Goal: Transaction & Acquisition: Purchase product/service

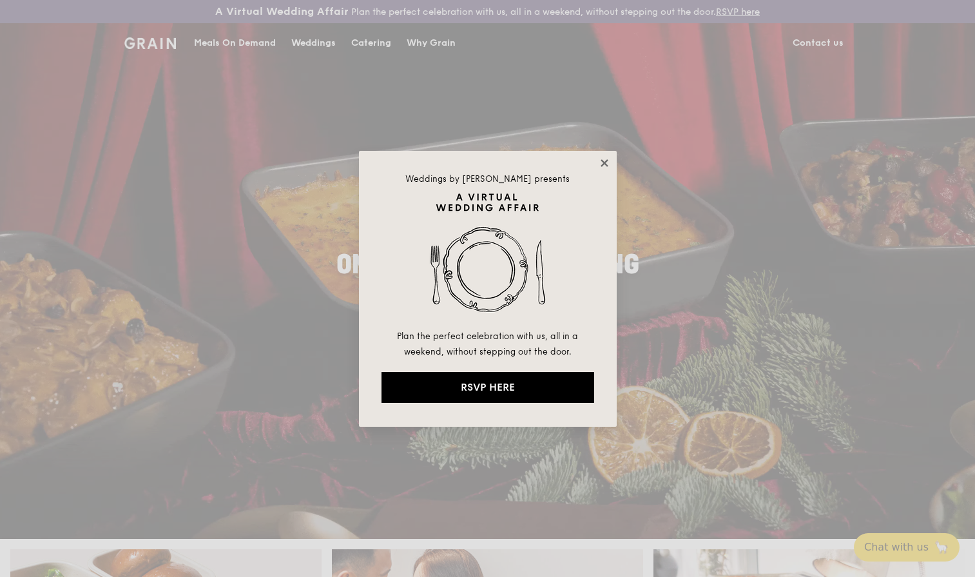
click at [608, 162] on icon at bounding box center [605, 163] width 12 height 12
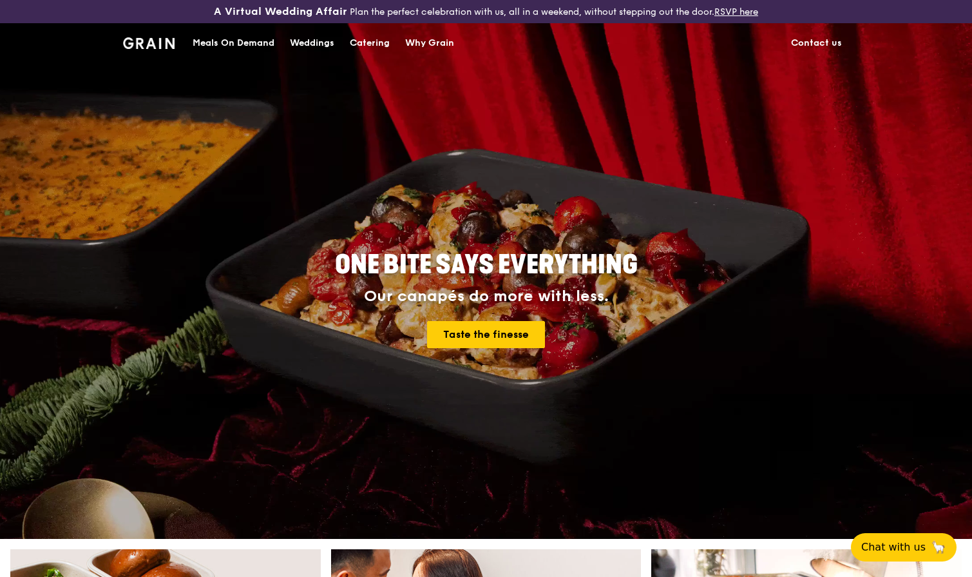
click at [276, 44] on link "Meals On Demand" at bounding box center [233, 43] width 97 height 39
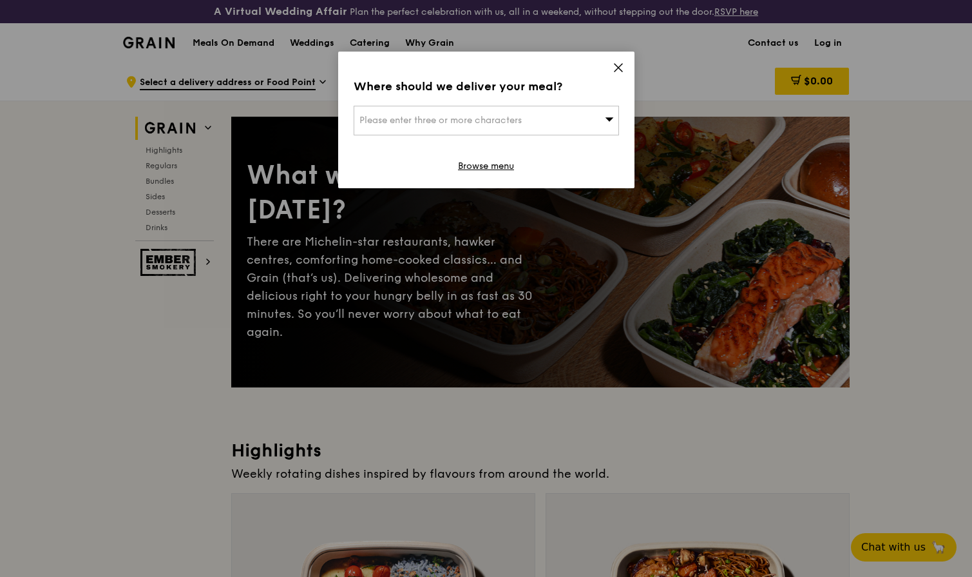
click at [611, 70] on div "Where should we deliver your meal? Please enter three or more characters Browse…" at bounding box center [486, 120] width 296 height 137
click at [620, 63] on icon at bounding box center [619, 68] width 12 height 12
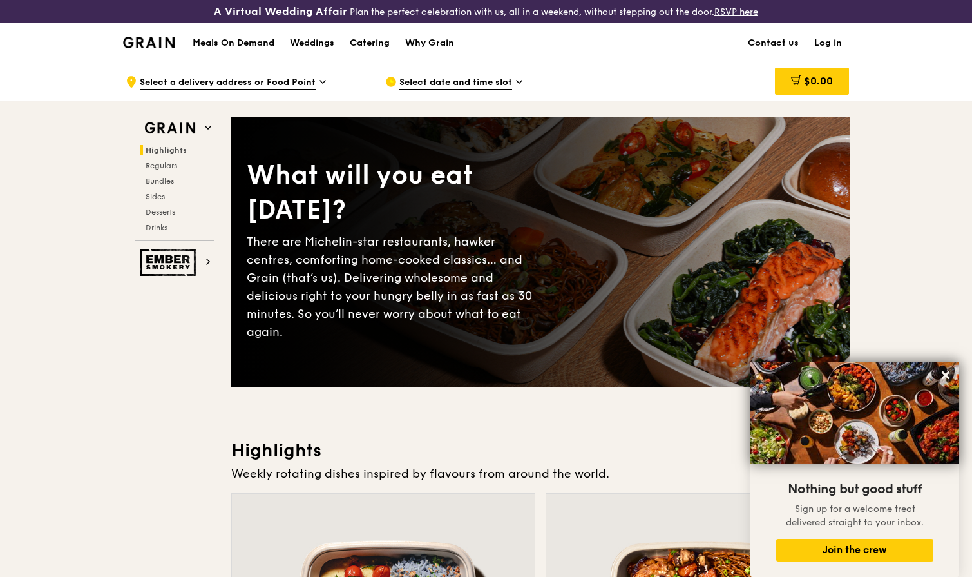
scroll to position [3, 0]
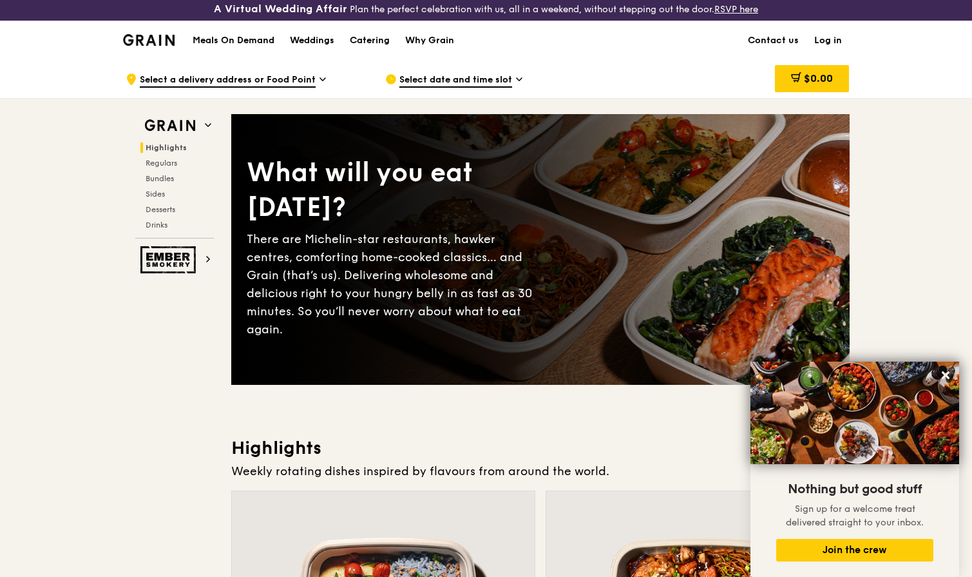
click at [305, 79] on span "Select a delivery address or Food Point" at bounding box center [228, 80] width 176 height 14
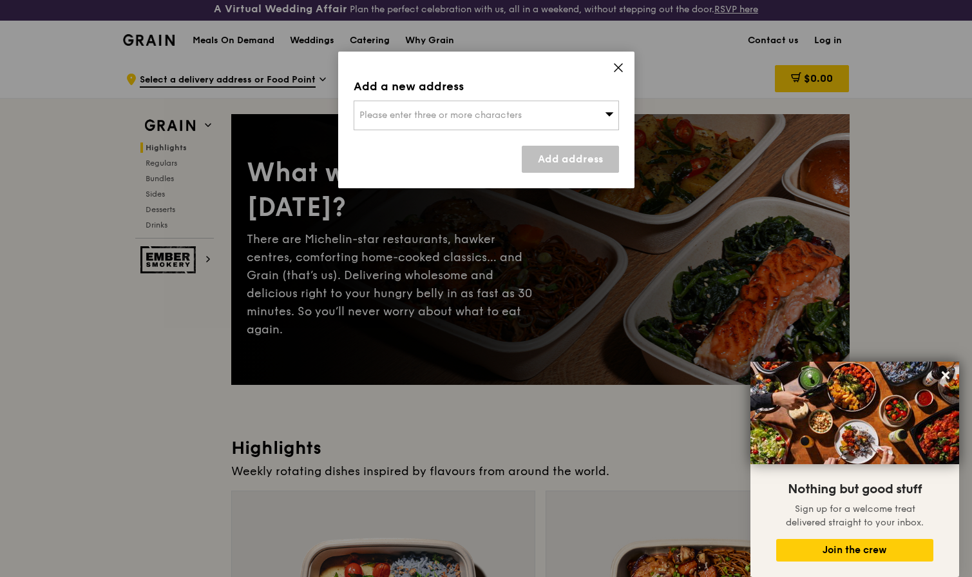
click at [468, 111] on span "Please enter three or more characters" at bounding box center [441, 115] width 162 height 11
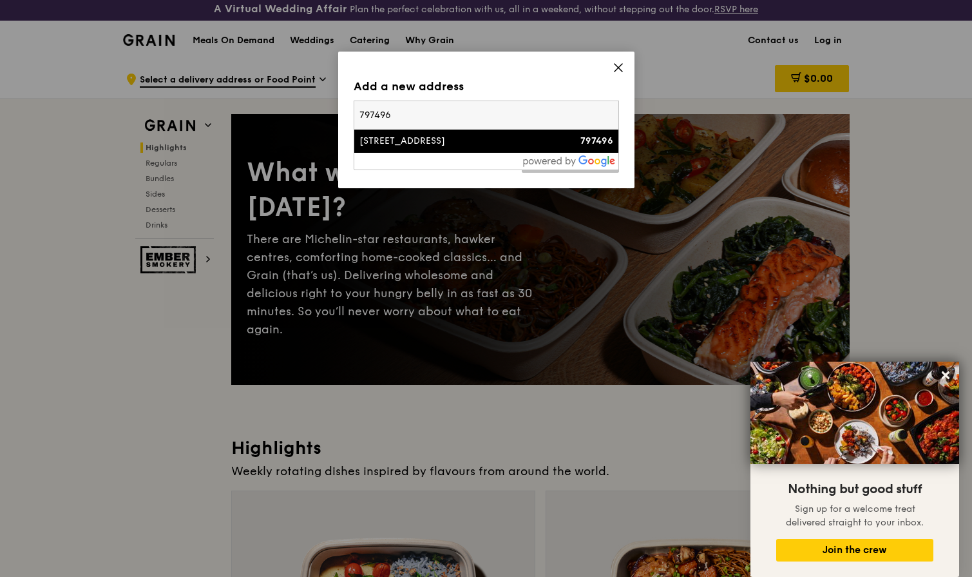
type input "797496"
click at [463, 137] on div "[STREET_ADDRESS]" at bounding box center [455, 141] width 191 height 13
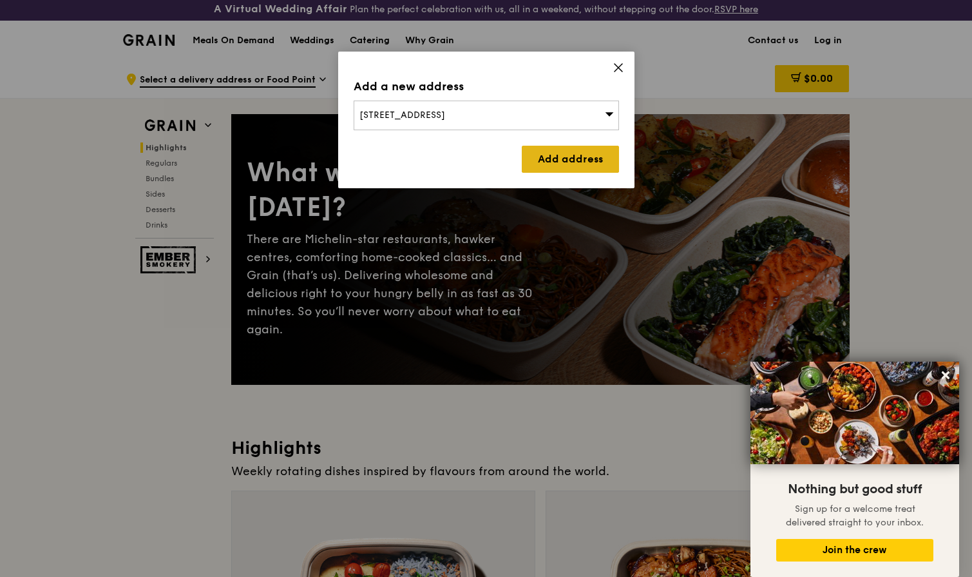
click at [588, 164] on link "Add address" at bounding box center [570, 159] width 97 height 27
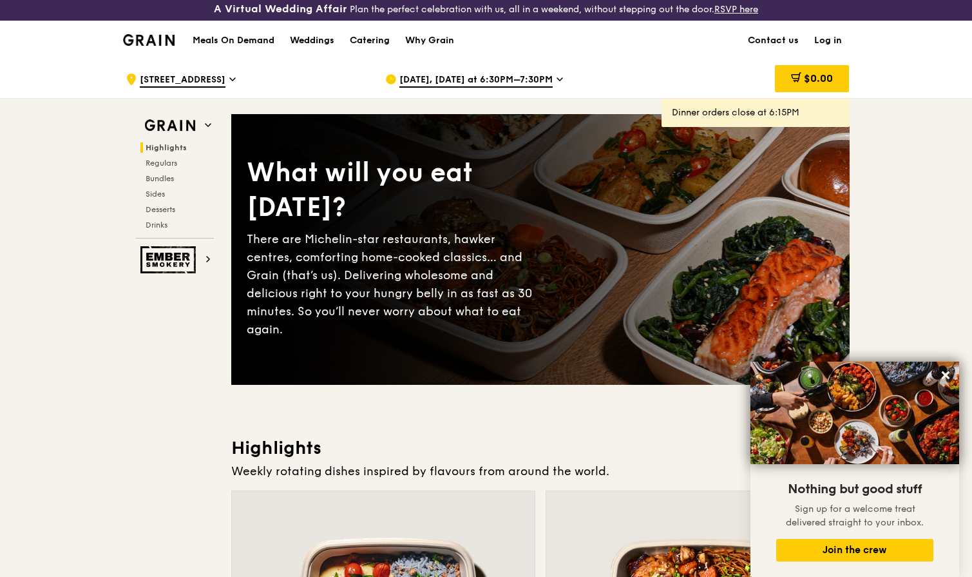
click at [476, 81] on span "[DATE], [DATE] at 6:30PM–7:30PM" at bounding box center [476, 80] width 153 height 14
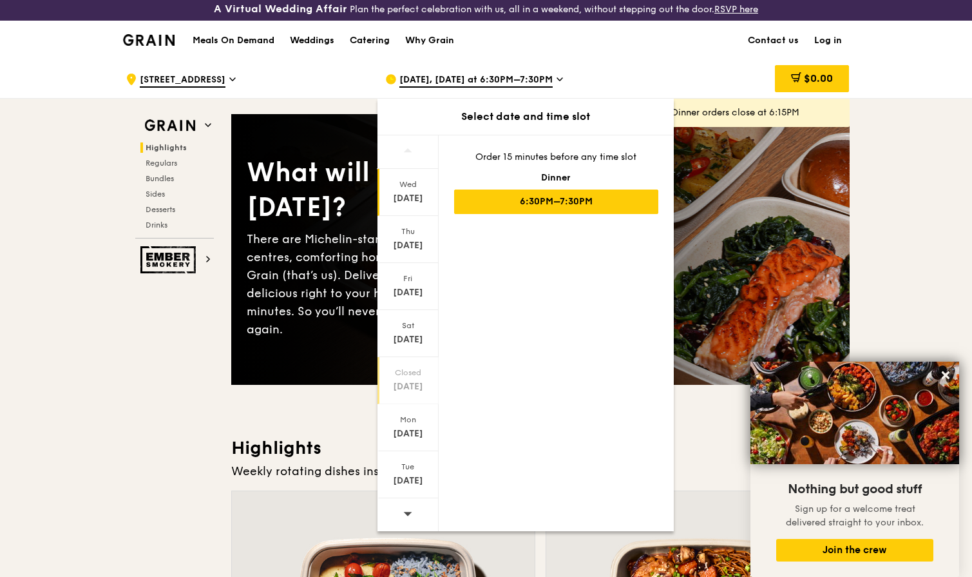
click at [403, 375] on div "Closed" at bounding box center [408, 372] width 57 height 10
